Goal: Use online tool/utility: Use online tool/utility

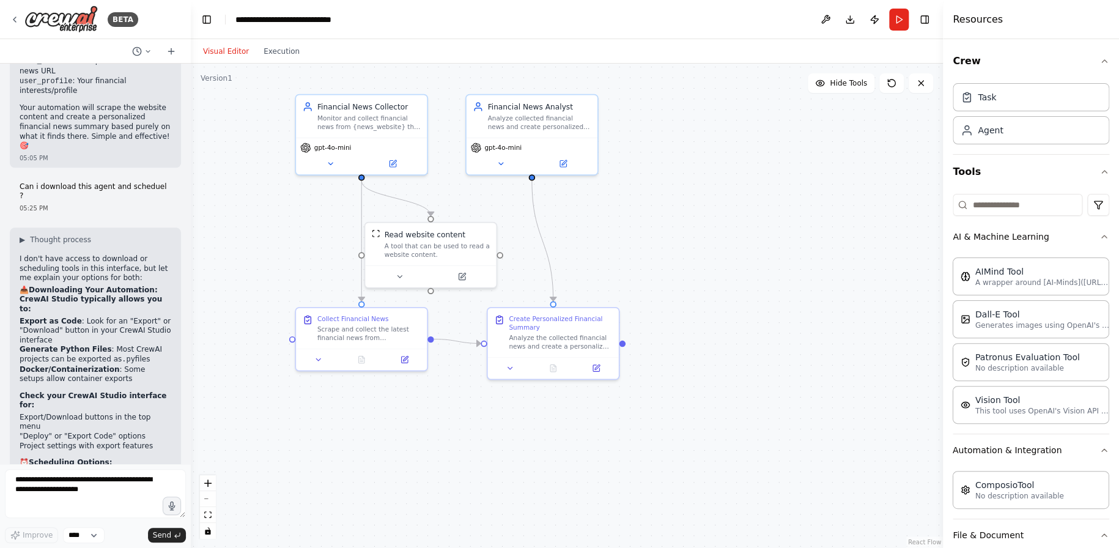
scroll to position [3030, 0]
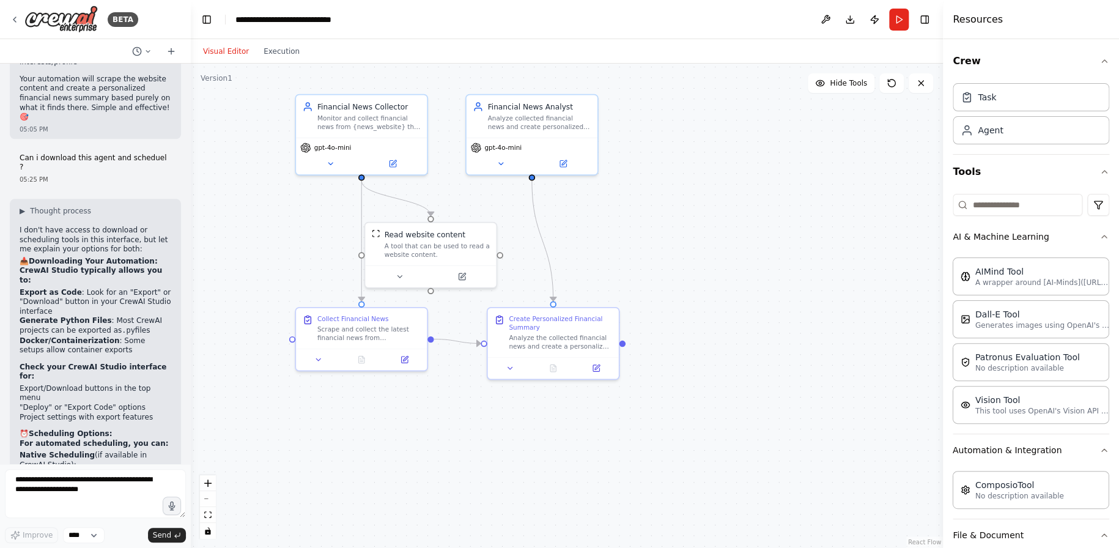
drag, startPoint x: 272, startPoint y: 287, endPoint x: 191, endPoint y: 282, distance: 81.4
click at [191, 282] on div "BETA I want to read news site of my choice and create summary of important fina…" at bounding box center [559, 274] width 1119 height 548
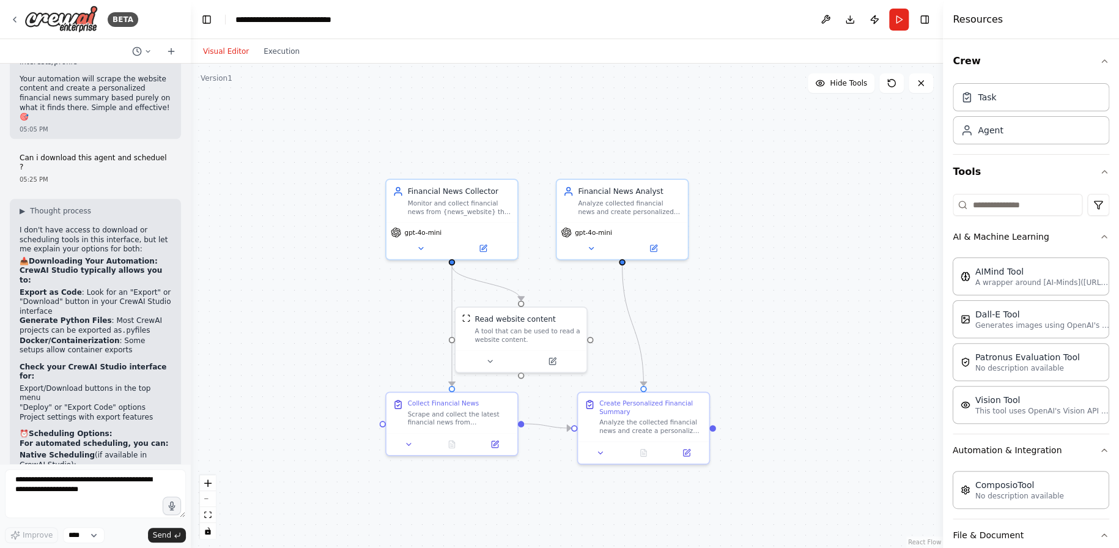
drag, startPoint x: 675, startPoint y: 216, endPoint x: 793, endPoint y: 377, distance: 199.8
click at [793, 377] on div ".deletable-edge-delete-btn { width: 20px; height: 20px; border: 0px solid #ffff…" at bounding box center [567, 306] width 752 height 484
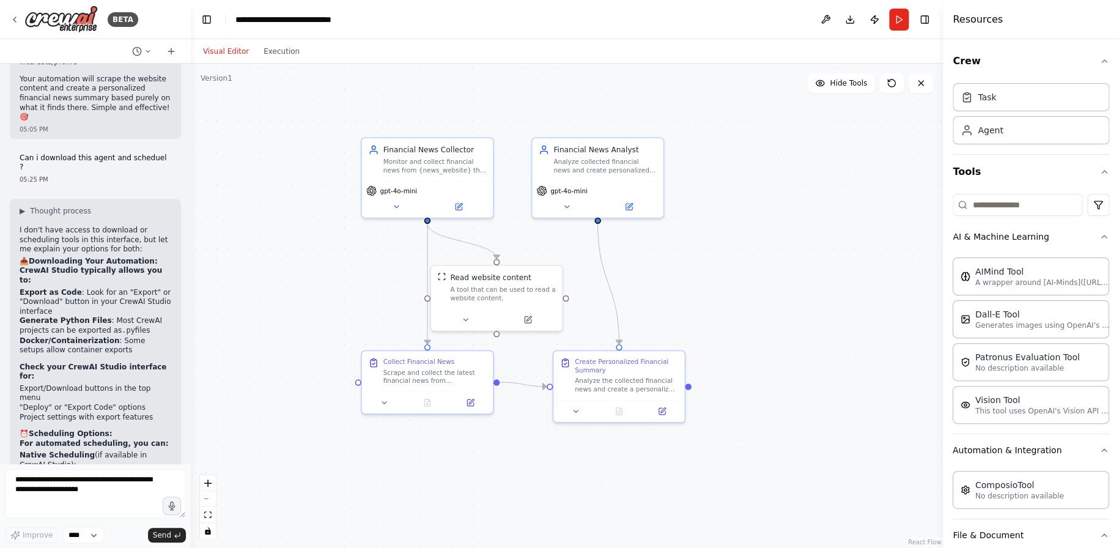
drag, startPoint x: 780, startPoint y: 318, endPoint x: 756, endPoint y: 277, distance: 48.2
click at [756, 277] on div ".deletable-edge-delete-btn { width: 20px; height: 20px; border: 0px solid #ffff…" at bounding box center [567, 306] width 752 height 484
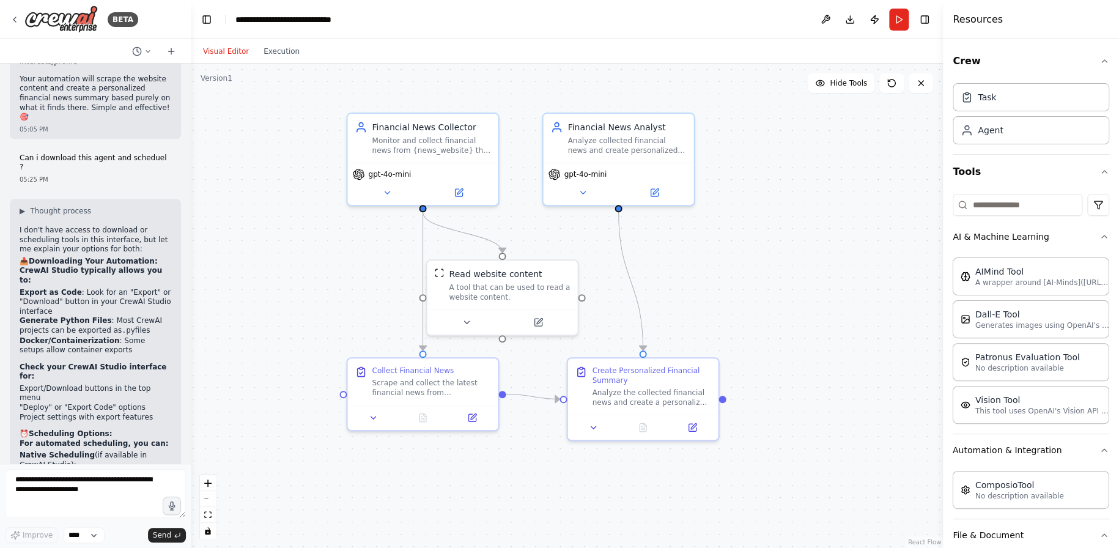
drag, startPoint x: 750, startPoint y: 280, endPoint x: 794, endPoint y: 276, distance: 44.2
click at [794, 276] on div ".deletable-edge-delete-btn { width: 20px; height: 20px; border: 0px solid #ffff…" at bounding box center [567, 306] width 752 height 484
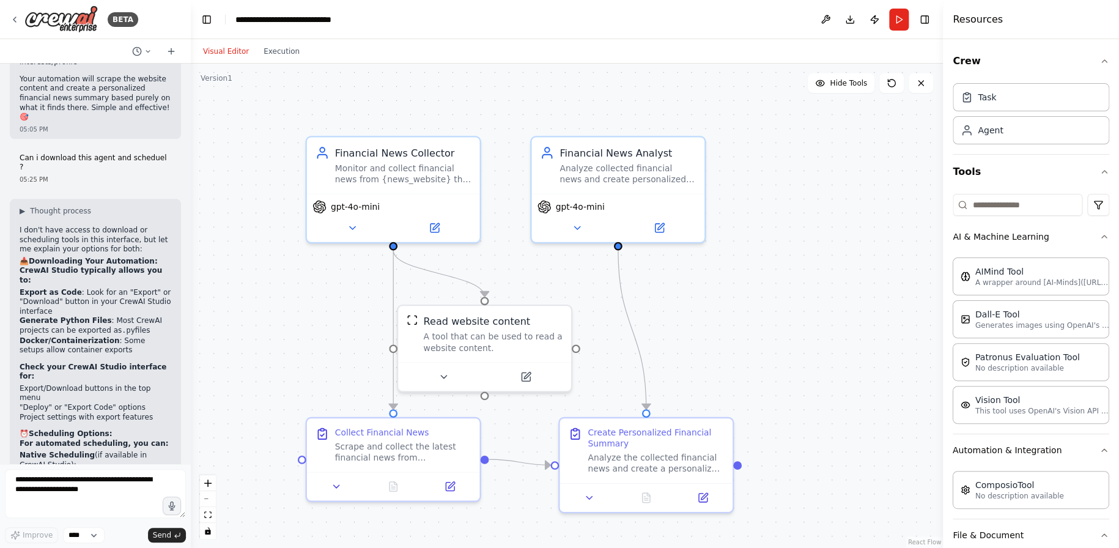
drag, startPoint x: 744, startPoint y: 265, endPoint x: 768, endPoint y: 309, distance: 49.5
click at [770, 312] on div ".deletable-edge-delete-btn { width: 20px; height: 20px; border: 0px solid #ffff…" at bounding box center [567, 306] width 752 height 484
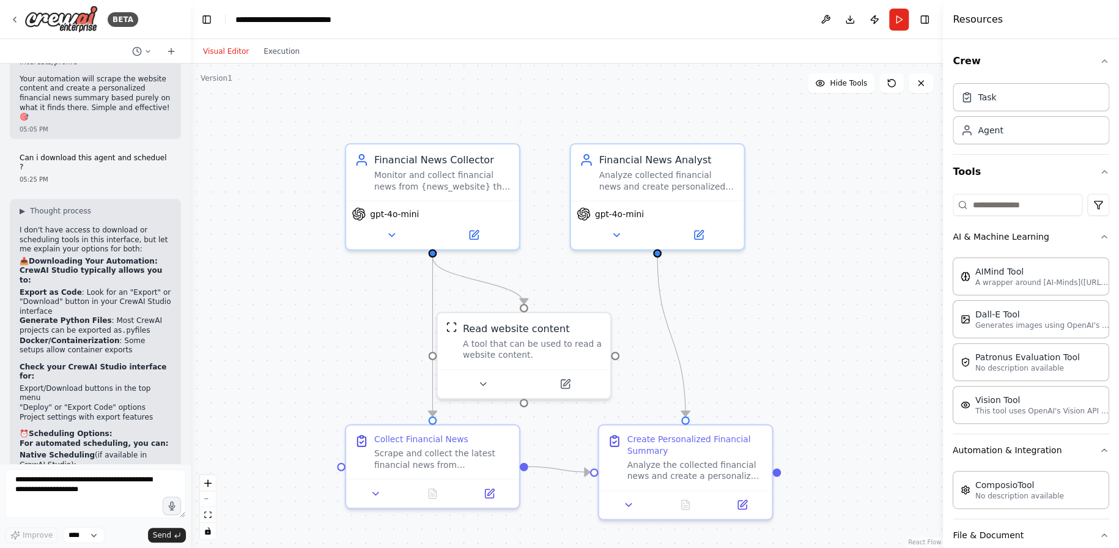
drag, startPoint x: 735, startPoint y: 289, endPoint x: 760, endPoint y: 287, distance: 24.6
click at [762, 289] on div ".deletable-edge-delete-btn { width: 20px; height: 20px; border: 0px solid #ffff…" at bounding box center [567, 306] width 752 height 484
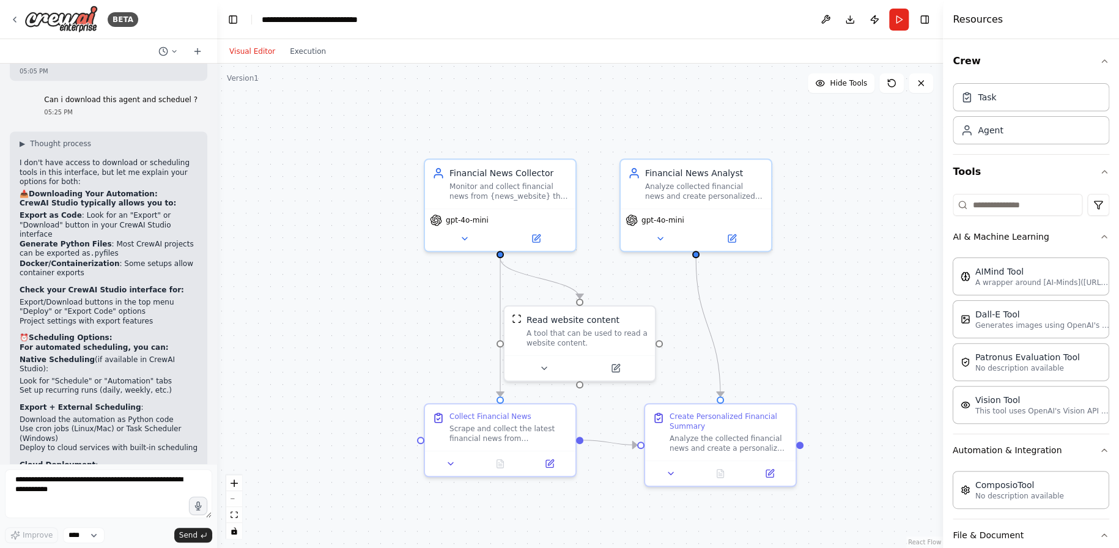
scroll to position [2772, 0]
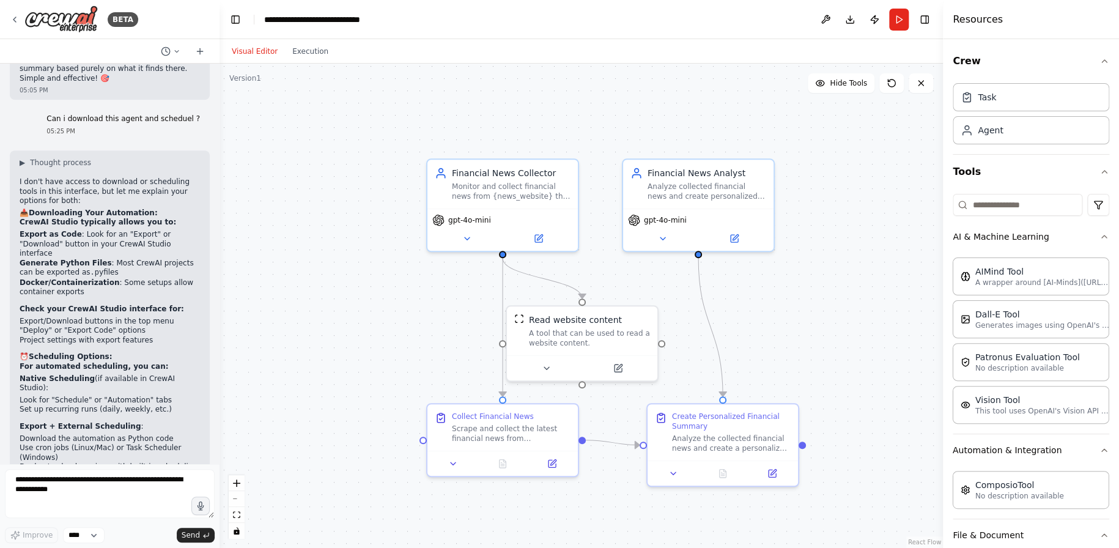
drag, startPoint x: 186, startPoint y: 361, endPoint x: 219, endPoint y: 367, distance: 34.2
click at [219, 367] on div "BETA I want to read news site of my choice and create summary of important fina…" at bounding box center [559, 274] width 1119 height 548
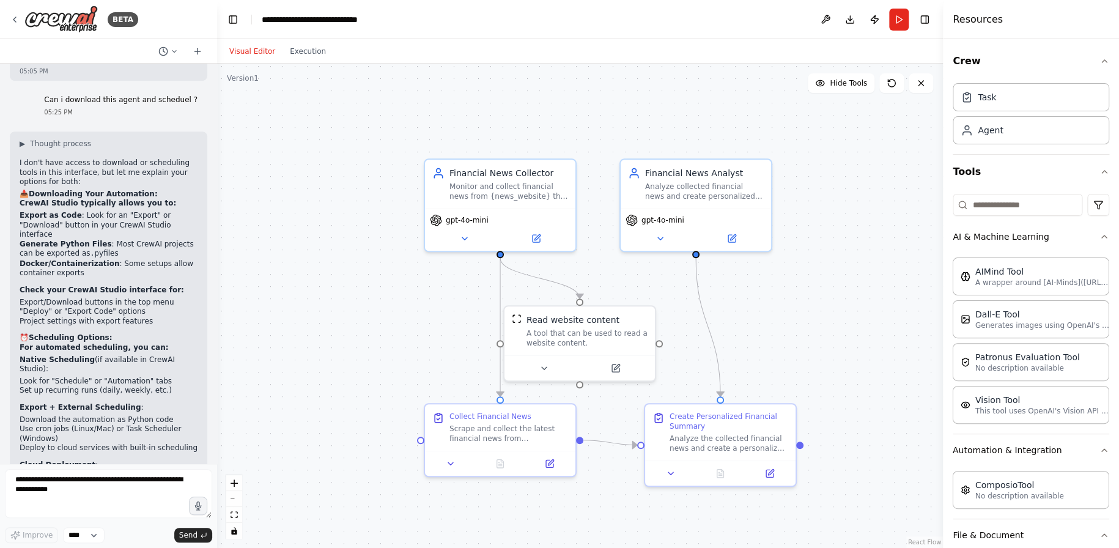
drag, startPoint x: 216, startPoint y: 428, endPoint x: 217, endPoint y: 436, distance: 8.6
click at [217, 436] on div "BETA I want to read news site of my choice and create summary of important fina…" at bounding box center [559, 274] width 1119 height 548
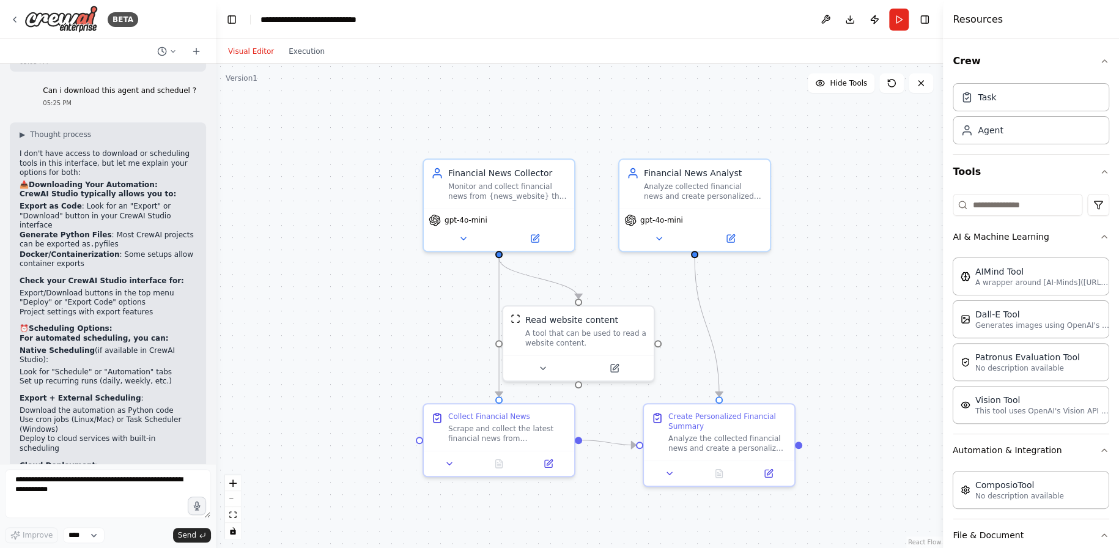
drag, startPoint x: 212, startPoint y: 427, endPoint x: 216, endPoint y: 440, distance: 13.5
click at [216, 440] on div "BETA I want to read news site of my choice and create summary of important fina…" at bounding box center [559, 274] width 1119 height 548
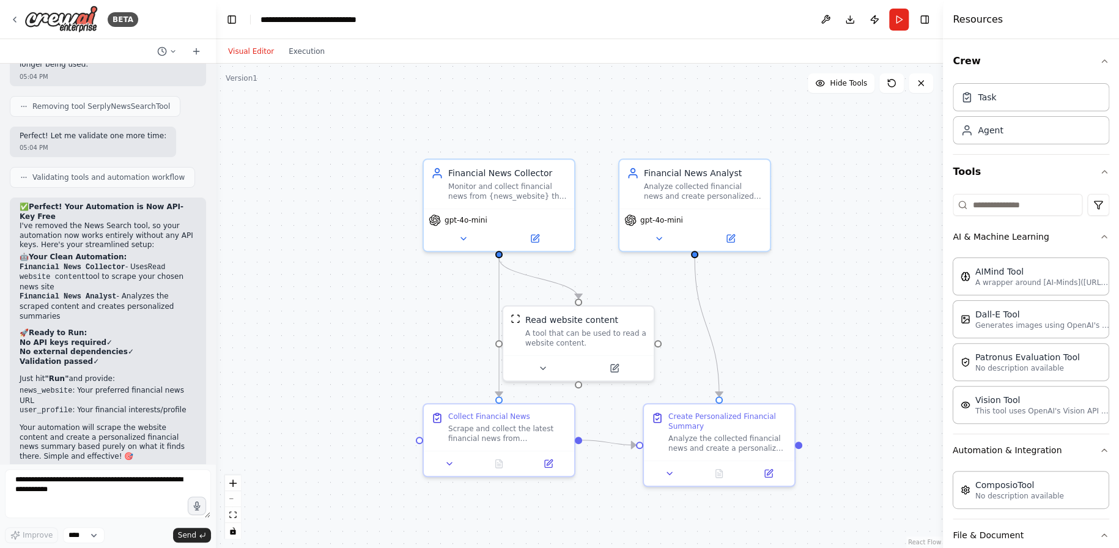
scroll to position [2354, 0]
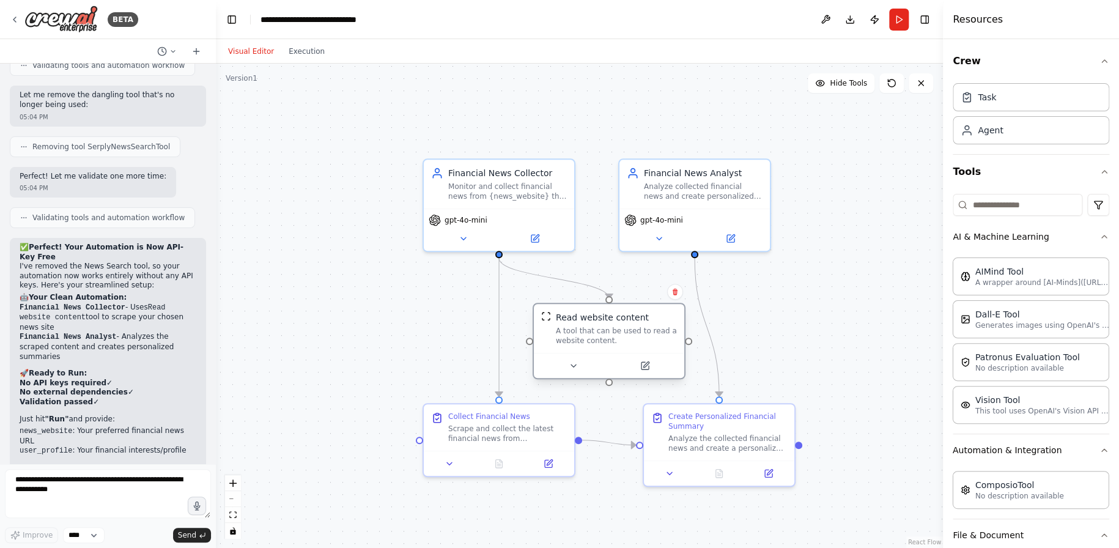
drag, startPoint x: 597, startPoint y: 317, endPoint x: 633, endPoint y: 315, distance: 36.8
click at [633, 315] on div "Read website content" at bounding box center [602, 317] width 93 height 12
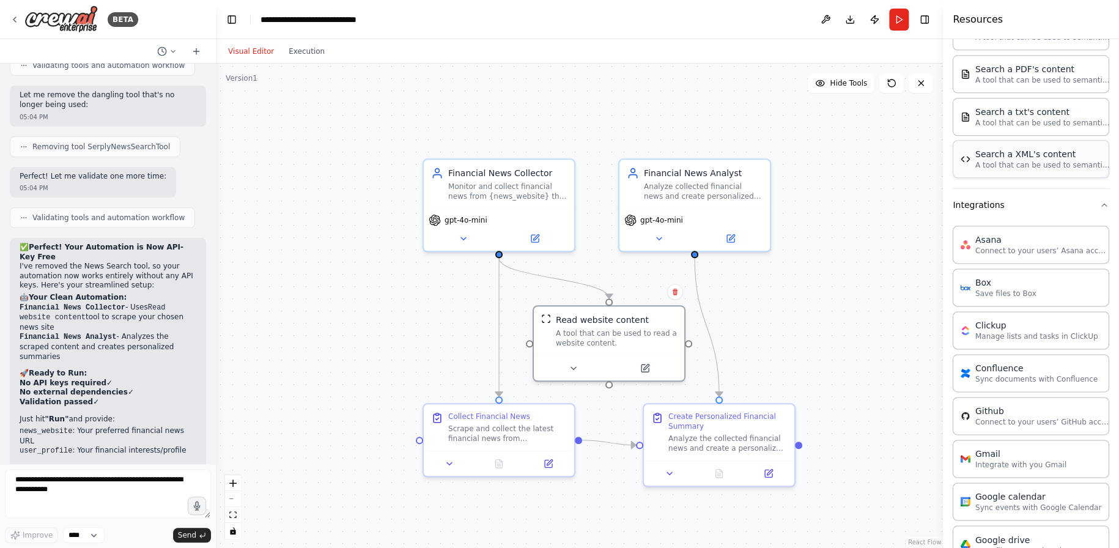
scroll to position [672, 0]
click at [1022, 467] on div "Gmail Integrate with you Gmail" at bounding box center [1030, 457] width 156 height 38
